Goal: Task Accomplishment & Management: Manage account settings

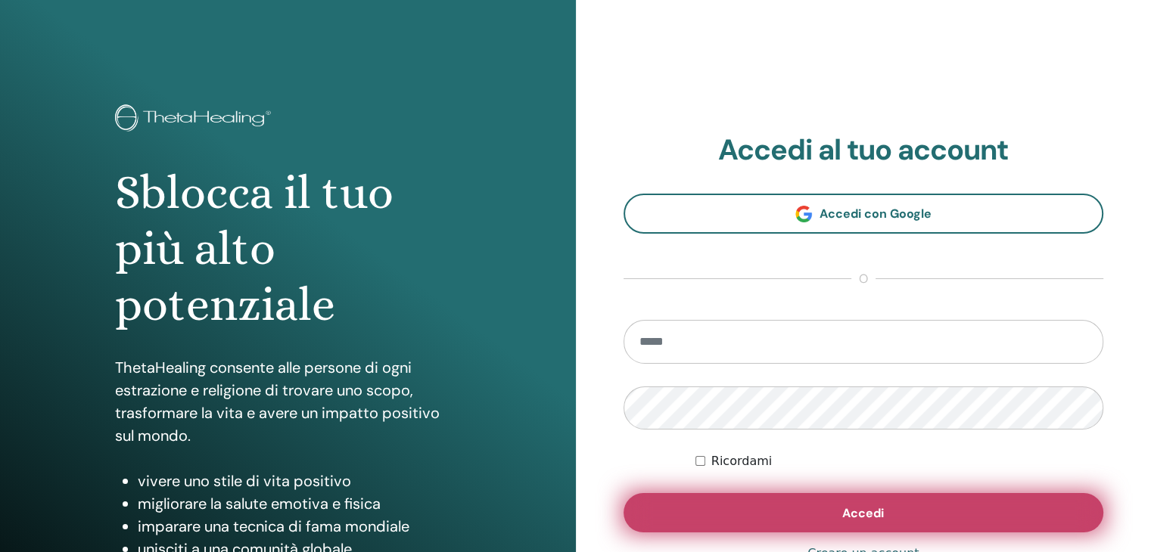
type input "**********"
click at [726, 512] on button "Accedi" at bounding box center [863, 512] width 480 height 39
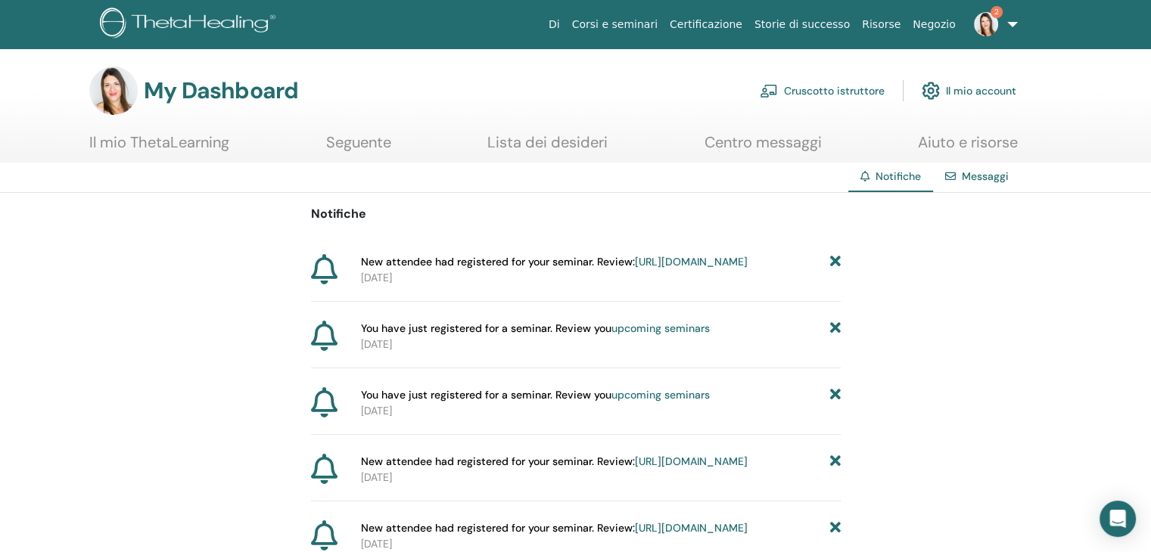
click at [987, 20] on img at bounding box center [986, 24] width 24 height 24
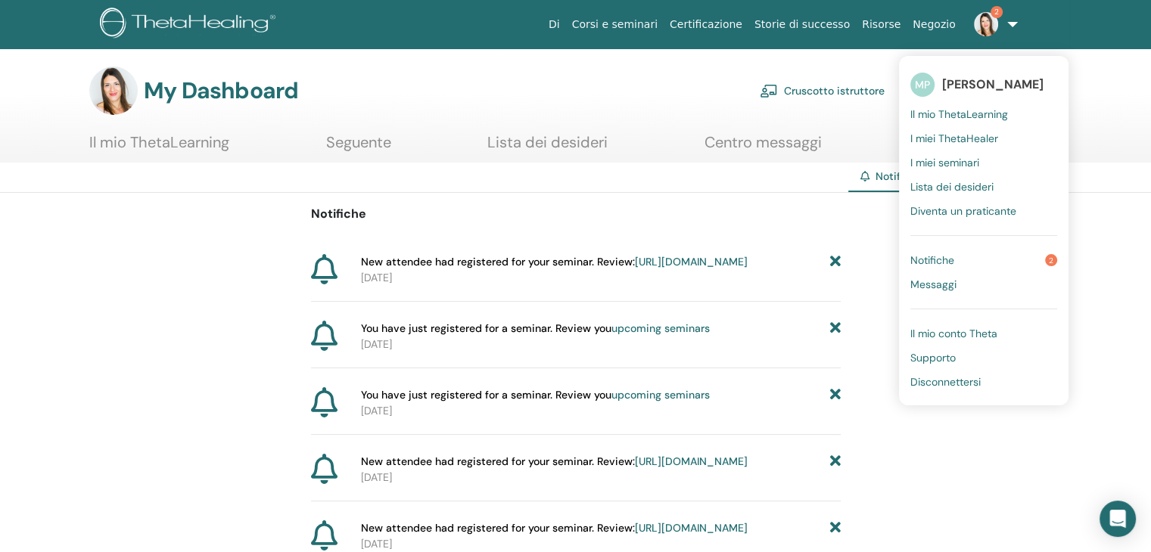
click at [850, 90] on link "Cruscotto istruttore" at bounding box center [822, 90] width 125 height 33
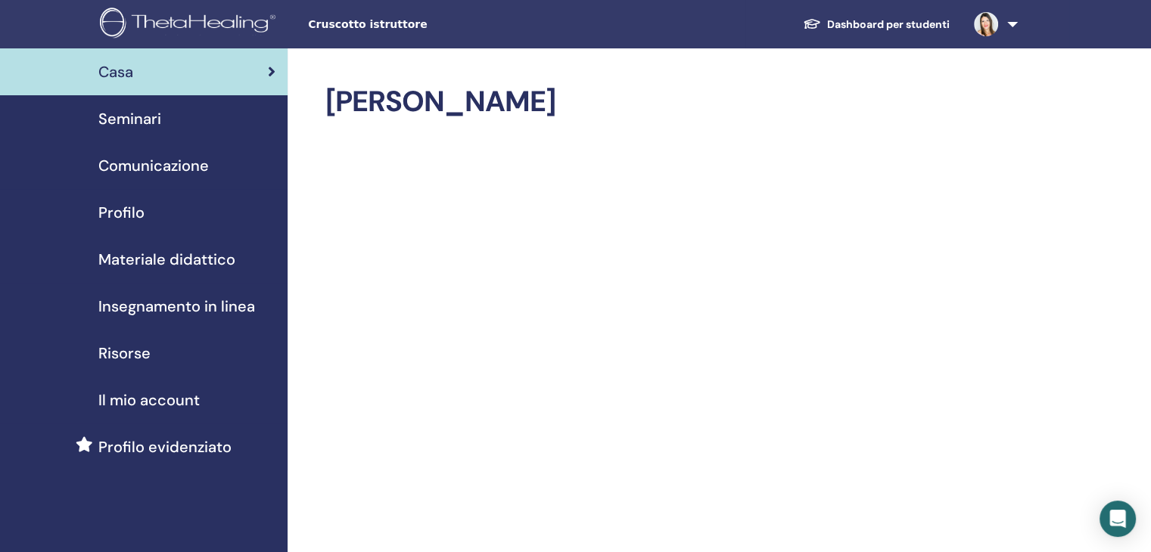
click at [148, 126] on span "Seminari" at bounding box center [129, 118] width 63 height 23
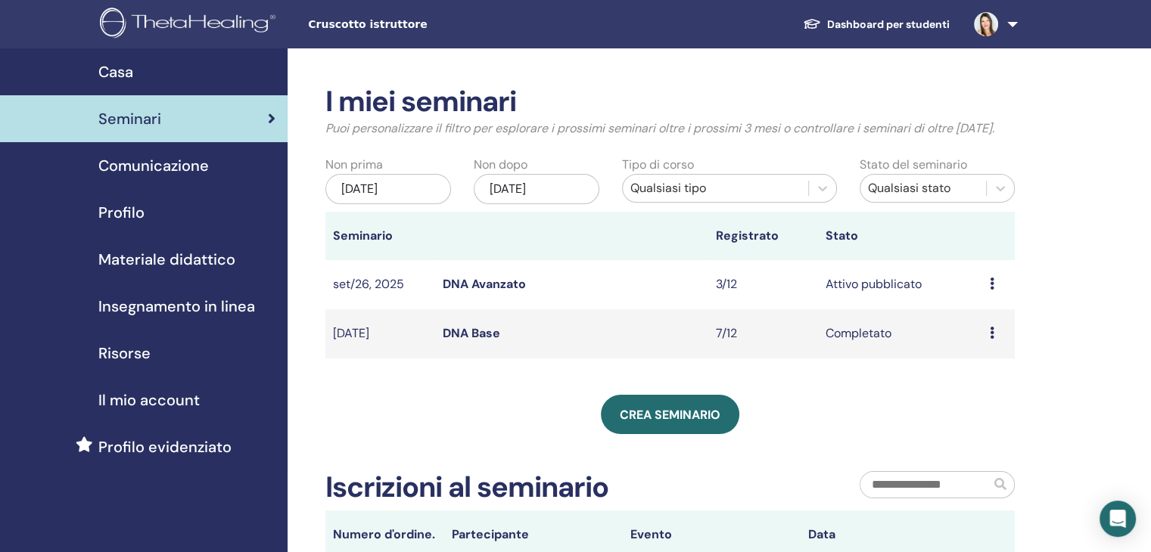
click at [473, 284] on link "DNA Avanzato" at bounding box center [484, 284] width 83 height 16
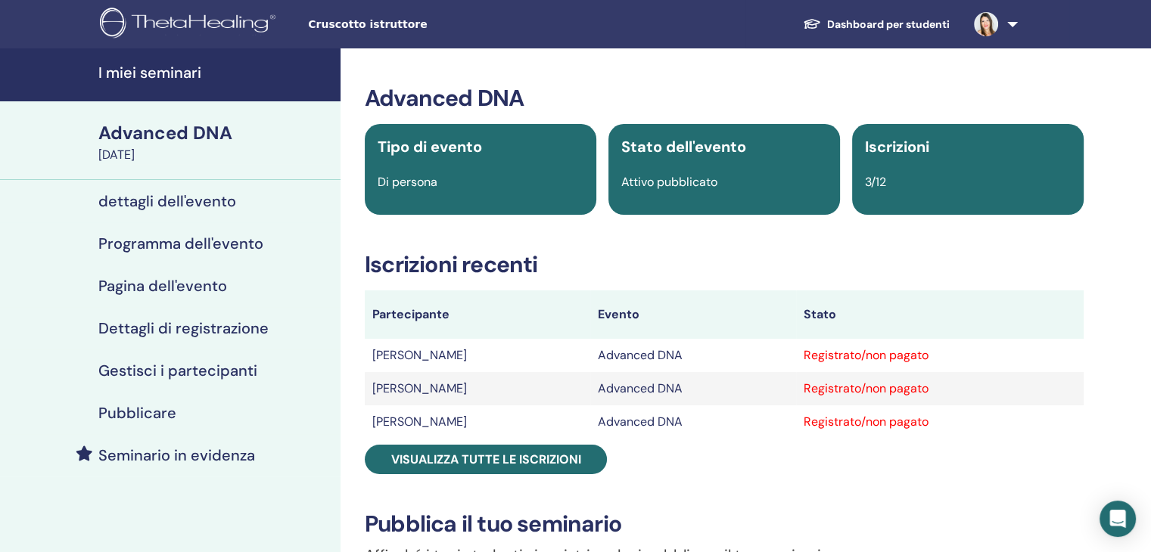
click at [203, 461] on h4 "Seminario in evidenza" at bounding box center [176, 455] width 157 height 18
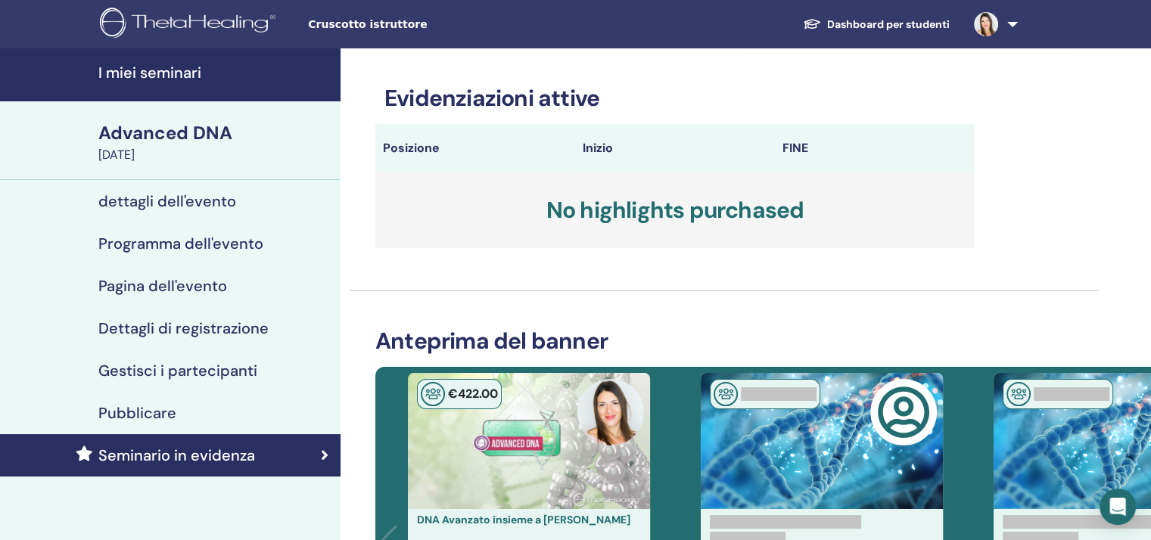
click at [222, 203] on h4 "dettagli dell'evento" at bounding box center [167, 201] width 138 height 18
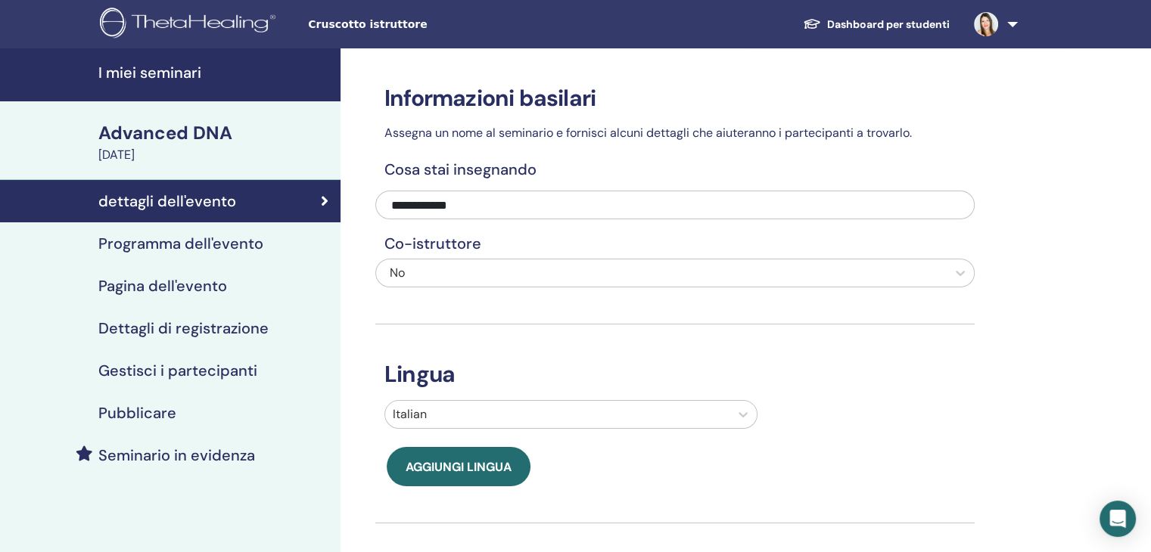
click at [135, 412] on h4 "Pubblicare" at bounding box center [137, 413] width 78 height 18
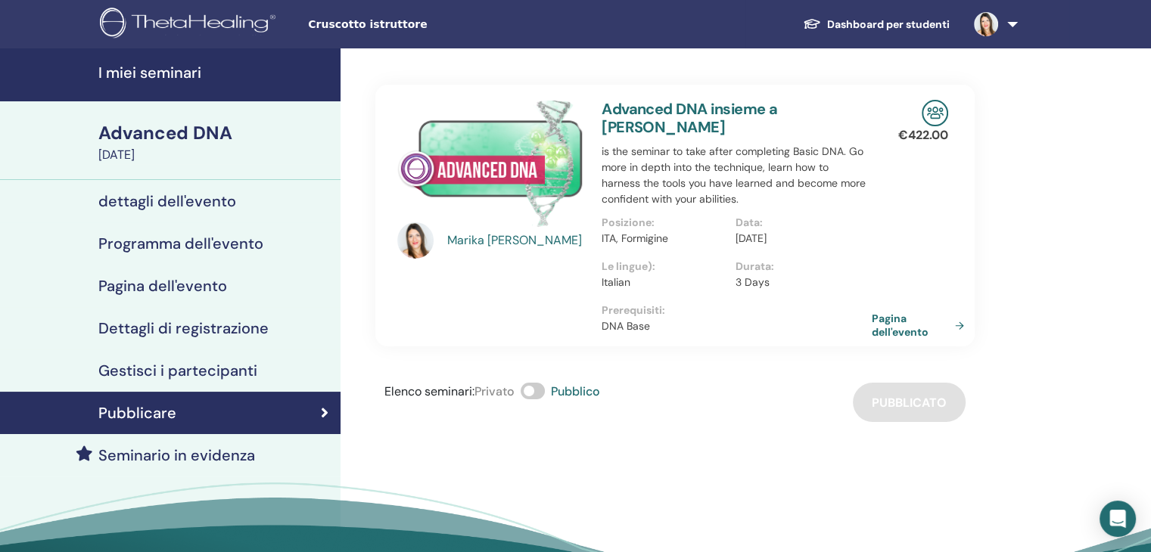
click at [890, 331] on link "Pagina dell'evento" at bounding box center [920, 325] width 98 height 27
